Goal: Transaction & Acquisition: Purchase product/service

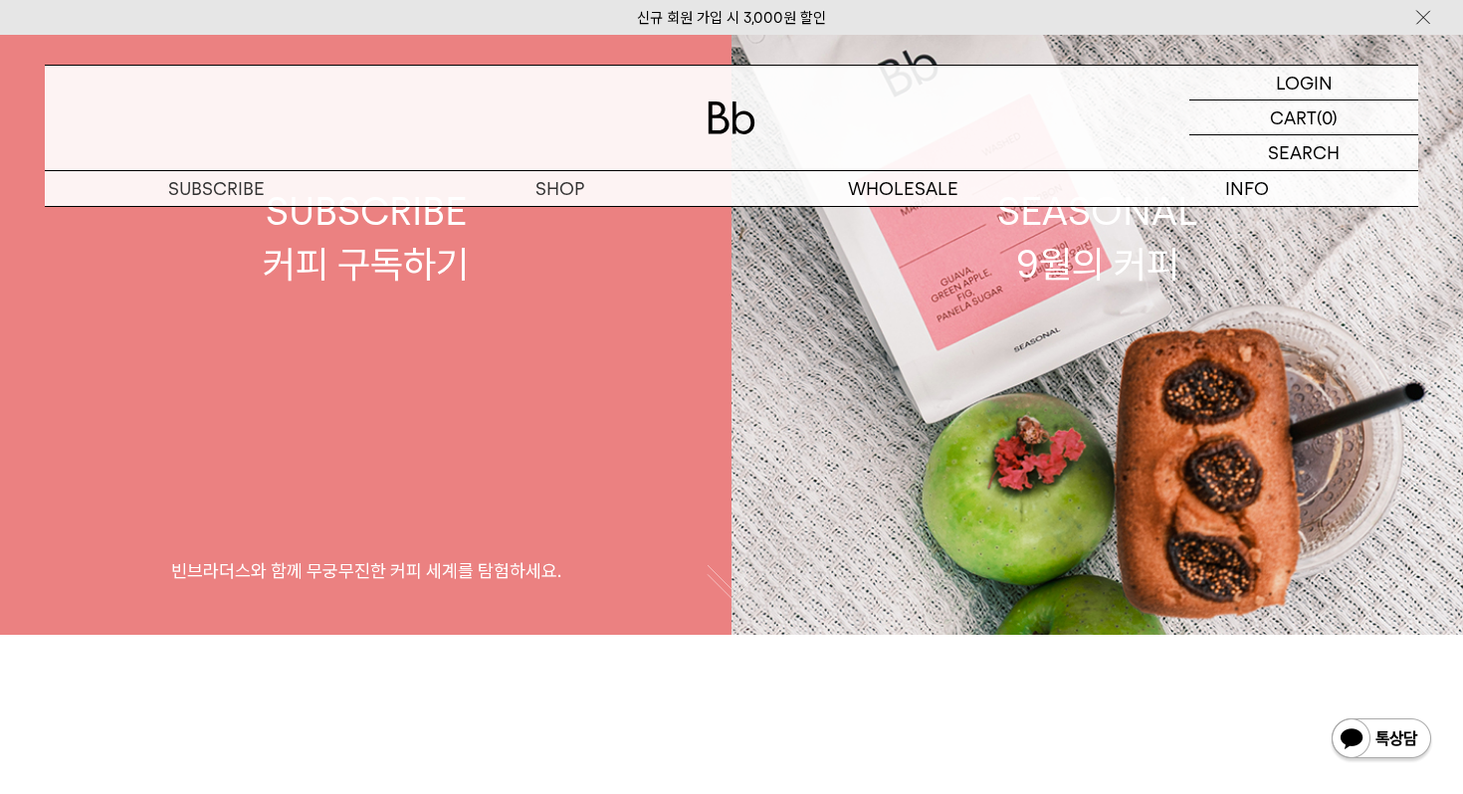
scroll to position [223, 0]
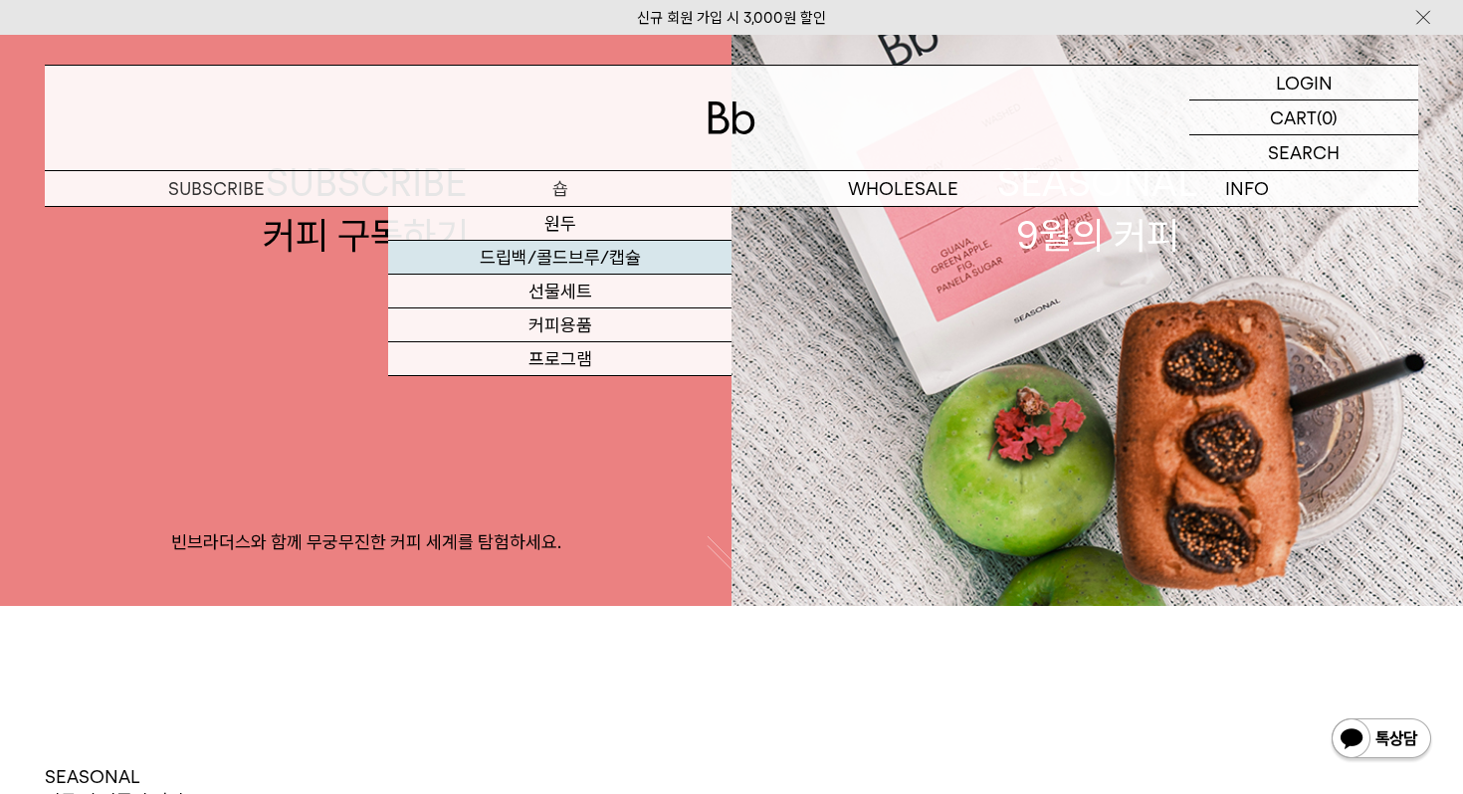
click at [590, 273] on link "드립백/콜드브루/캡슐" at bounding box center [559, 258] width 343 height 34
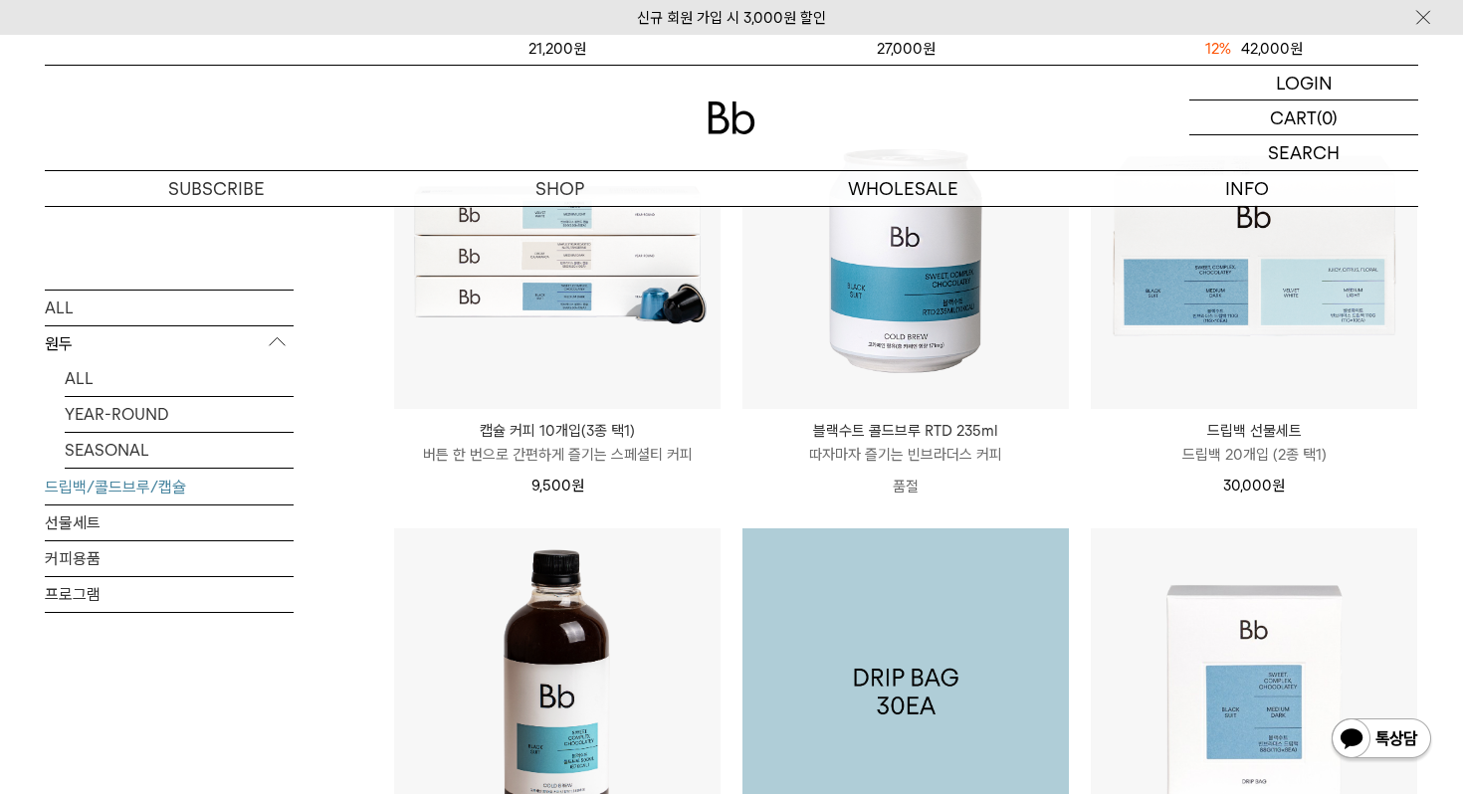
scroll to position [612, 0]
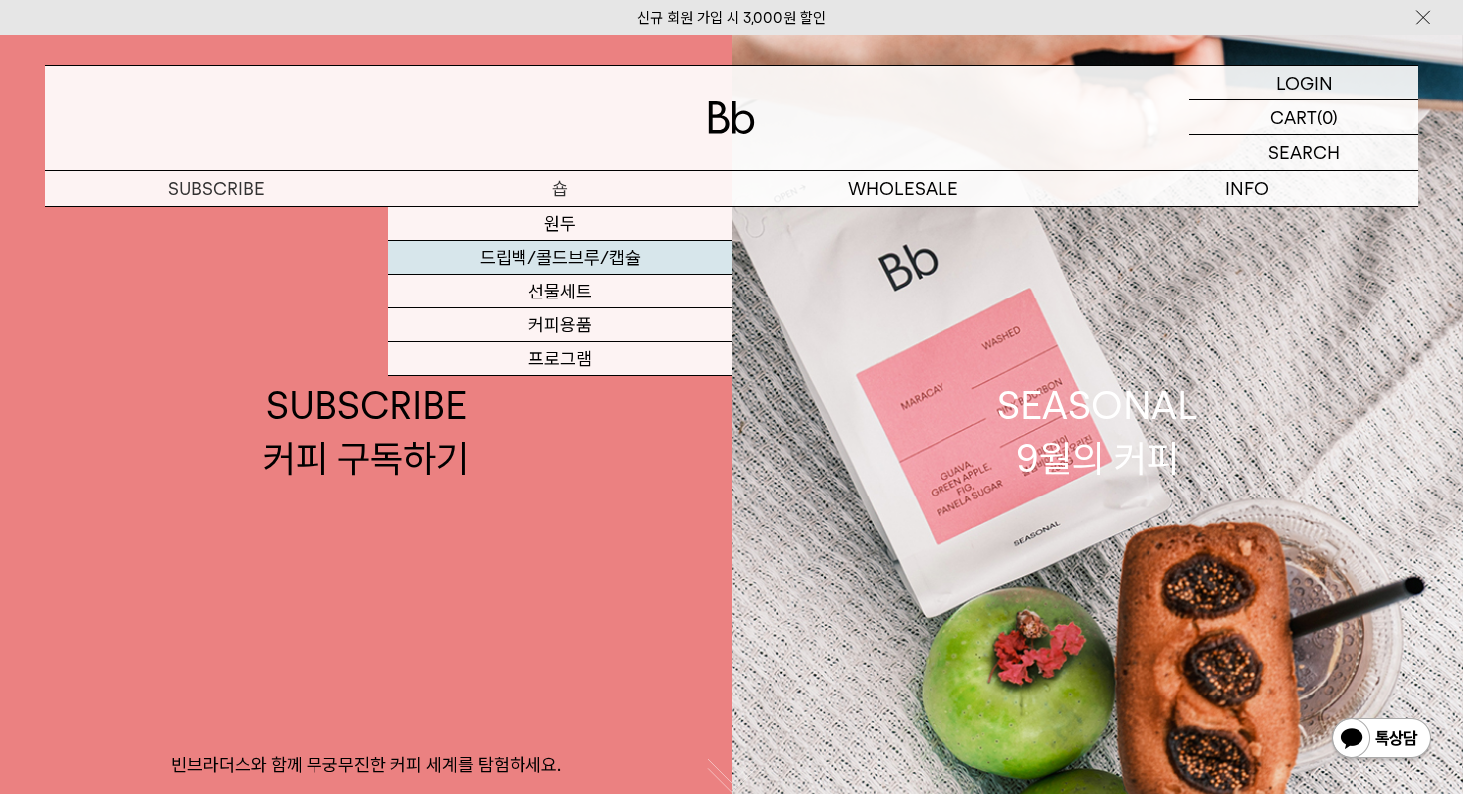
click at [594, 255] on link "드립백/콜드브루/캡슐" at bounding box center [559, 258] width 343 height 34
